Goal: Information Seeking & Learning: Learn about a topic

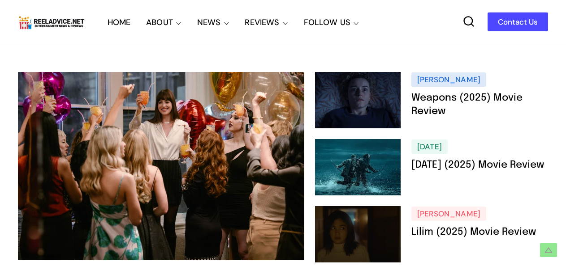
scroll to position [234, 0]
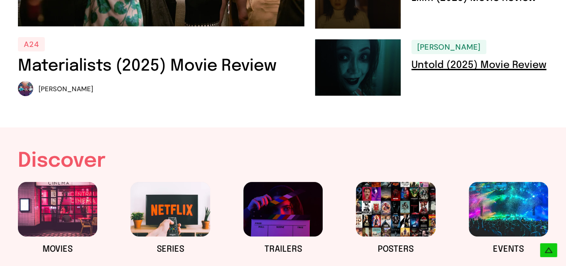
click at [495, 62] on link "Untold (2025) Movie Review" at bounding box center [478, 65] width 135 height 10
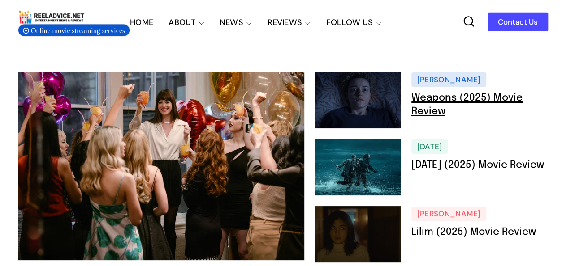
click at [425, 99] on link "Weapons (2025) Movie Review" at bounding box center [466, 104] width 111 height 23
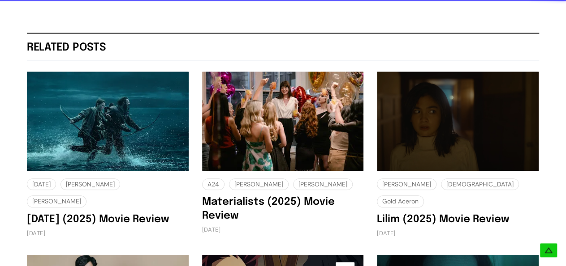
scroll to position [2123, 0]
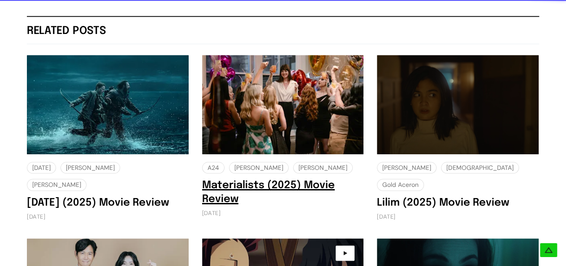
click at [247, 180] on link "Materialists (2025) Movie Review" at bounding box center [268, 192] width 133 height 24
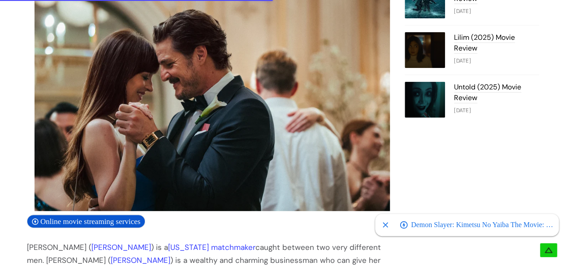
scroll to position [1078, 0]
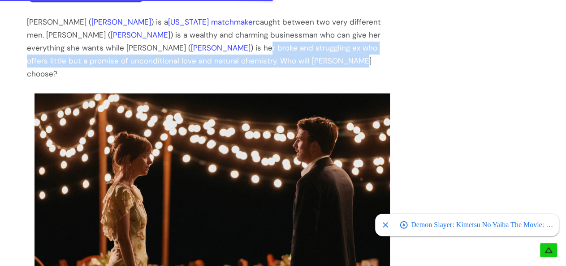
drag, startPoint x: 108, startPoint y: 50, endPoint x: 393, endPoint y: 68, distance: 284.9
click at [394, 67] on div "Table Of Contents Materialists (2025) Movie Review: Missing Some Sparks Materia…" at bounding box center [216, 239] width 378 height 2031
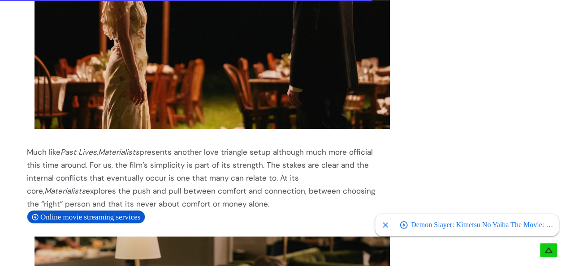
scroll to position [1069, 0]
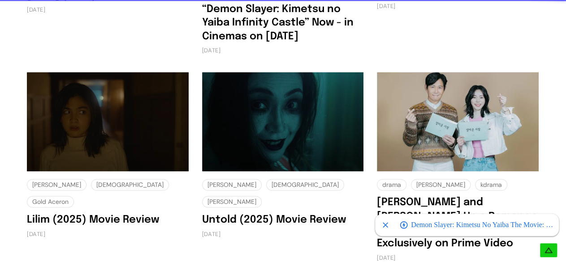
scroll to position [2330, 0]
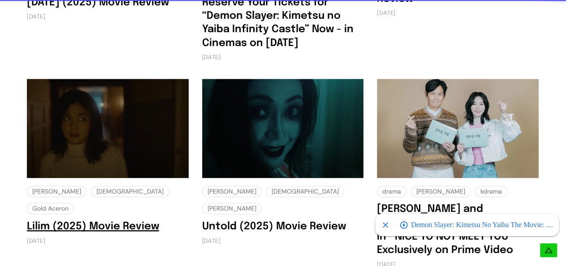
click at [124, 221] on link "Lilim (2025) Movie Review" at bounding box center [93, 226] width 132 height 10
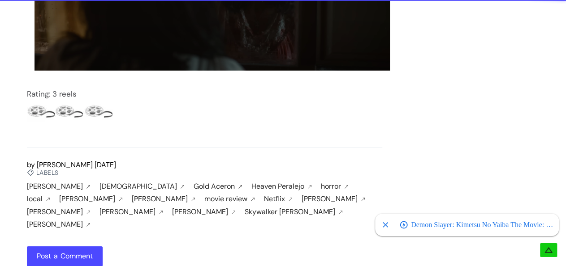
scroll to position [1619, 0]
